Goal: Task Accomplishment & Management: Manage account settings

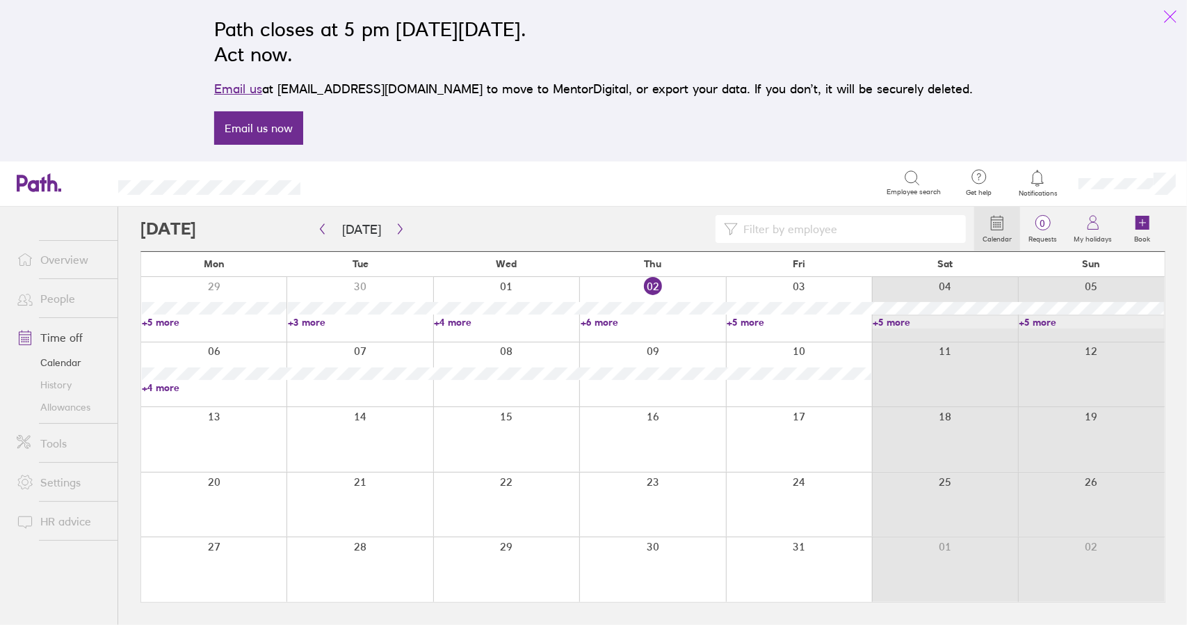
click at [1167, 12] on icon "link" at bounding box center [1170, 16] width 17 height 17
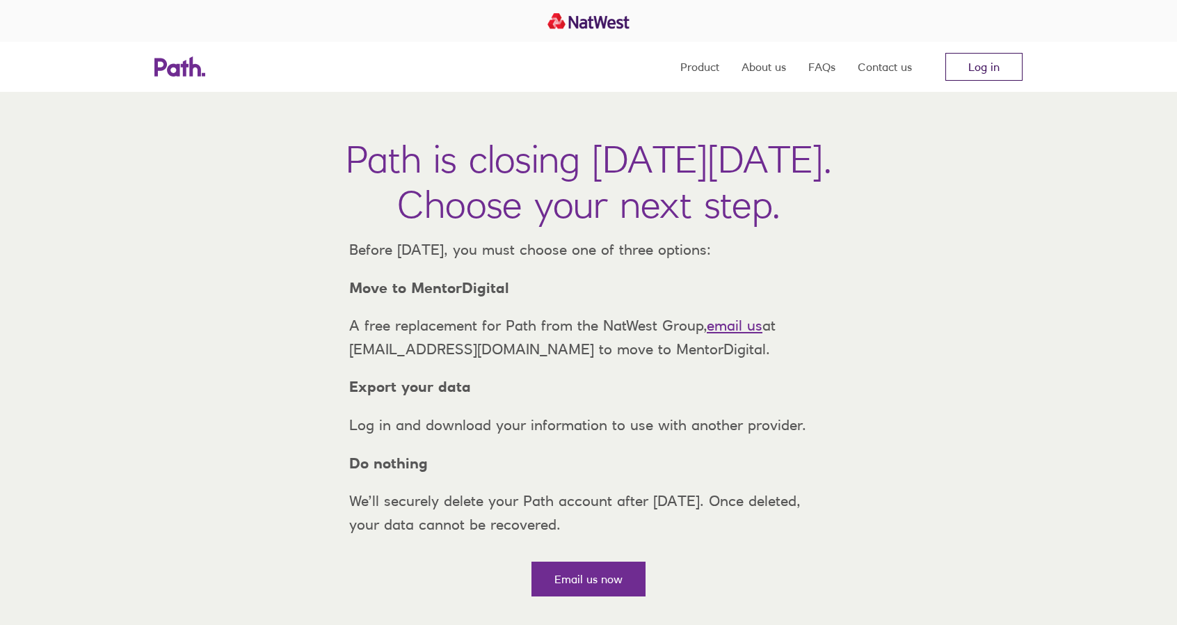
click at [991, 67] on link "Log in" at bounding box center [983, 67] width 77 height 28
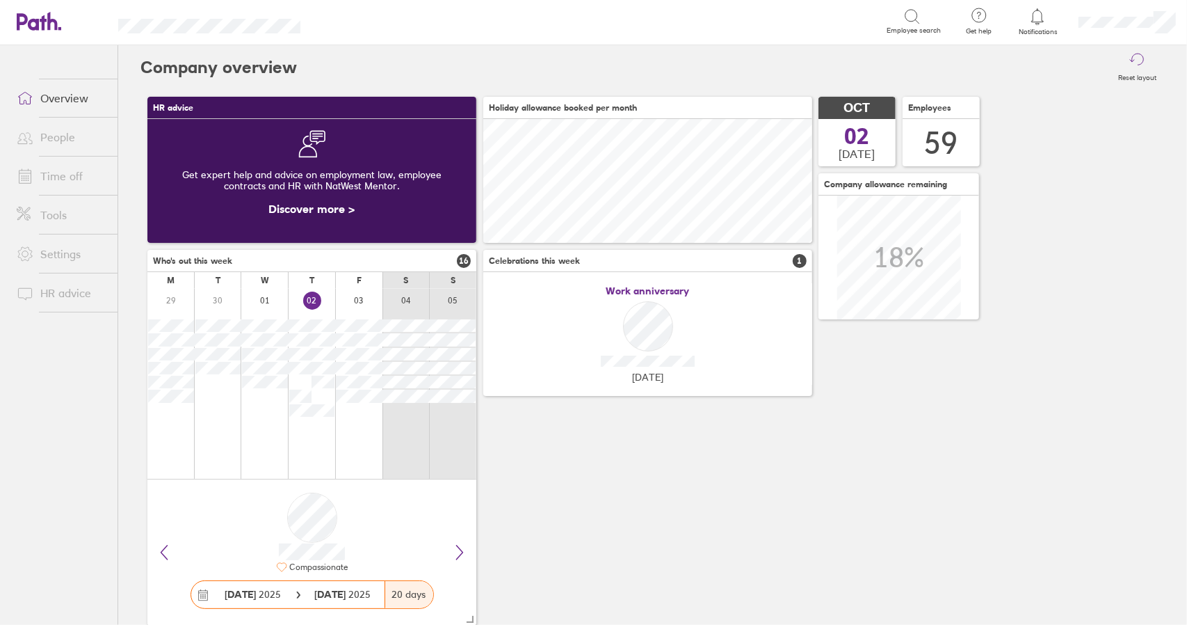
scroll to position [124, 328]
click at [57, 173] on link "Time off" at bounding box center [62, 176] width 112 height 28
